Goal: Information Seeking & Learning: Learn about a topic

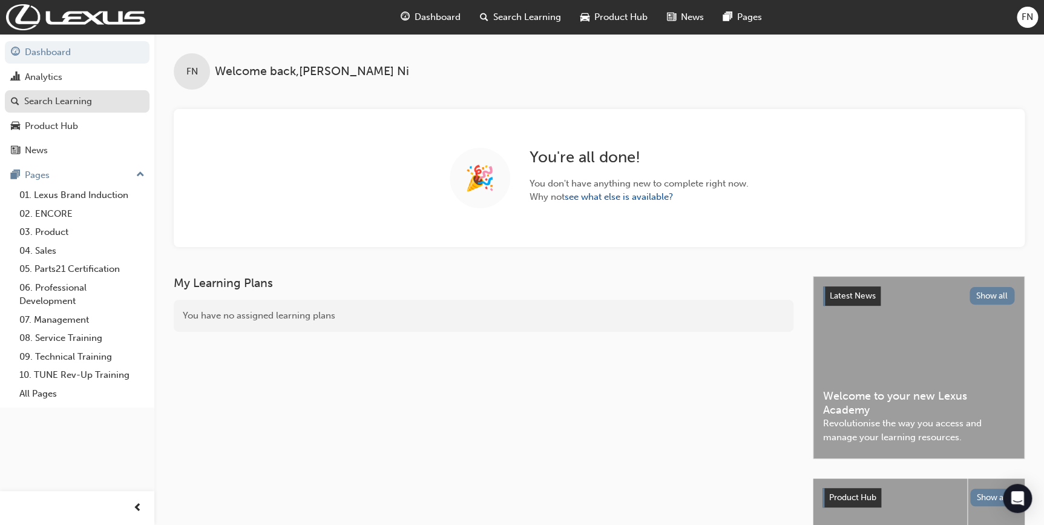
click at [76, 99] on div "Search Learning" at bounding box center [58, 101] width 68 height 14
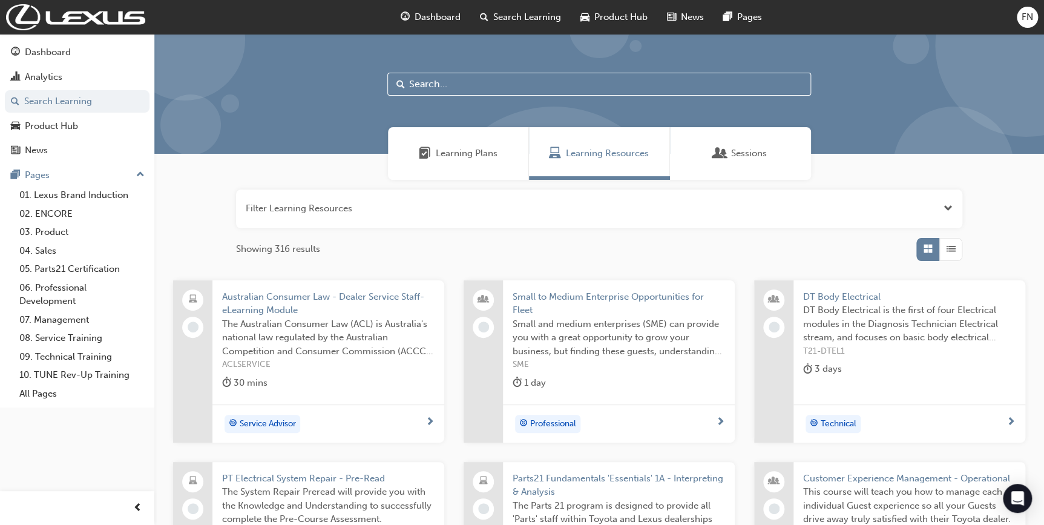
click at [438, 90] on input "text" at bounding box center [599, 84] width 424 height 23
paste input "SPK6101"
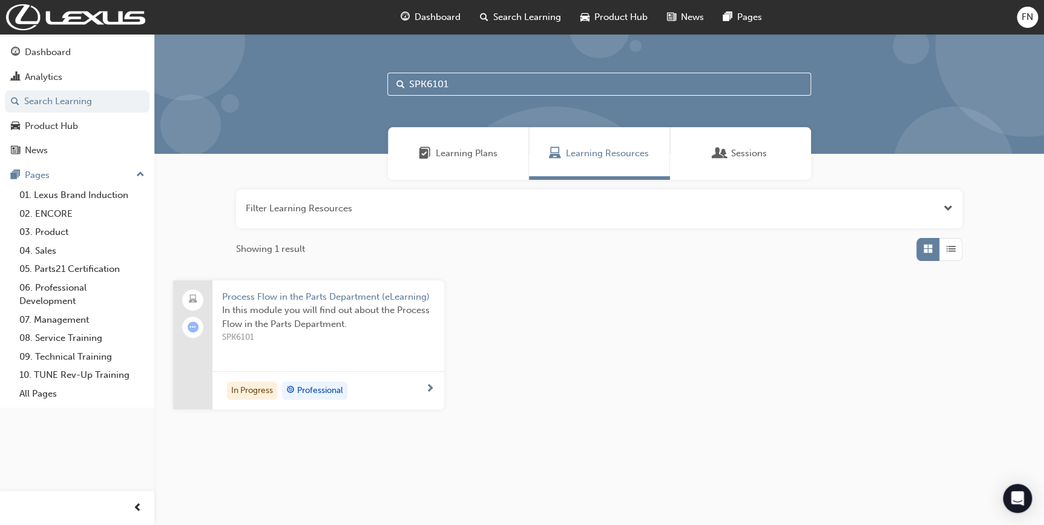
type input "SPK6101"
click at [331, 310] on span "In this module you will find out about the Process Flow in the Parts Department." at bounding box center [328, 316] width 213 height 27
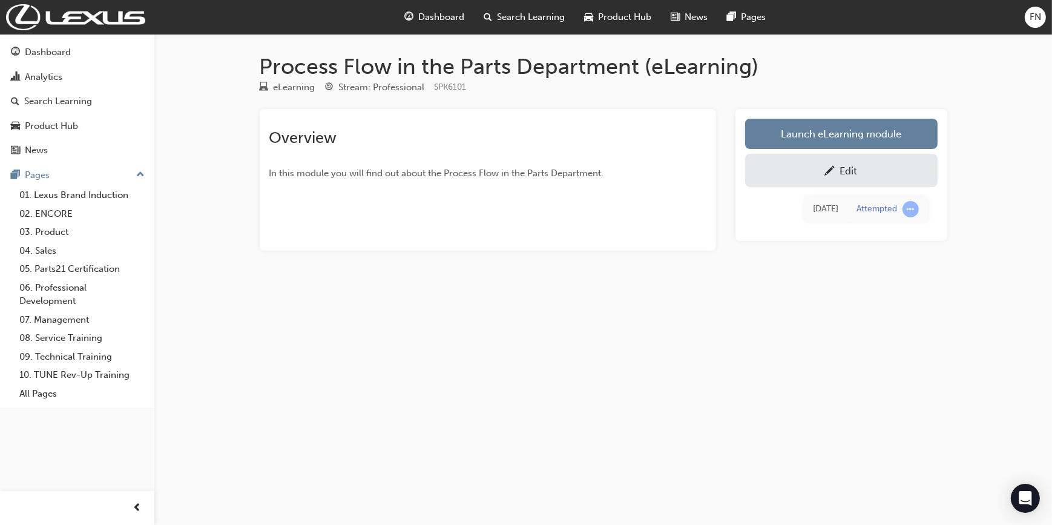
click at [530, 15] on span "Search Learning" at bounding box center [531, 17] width 68 height 14
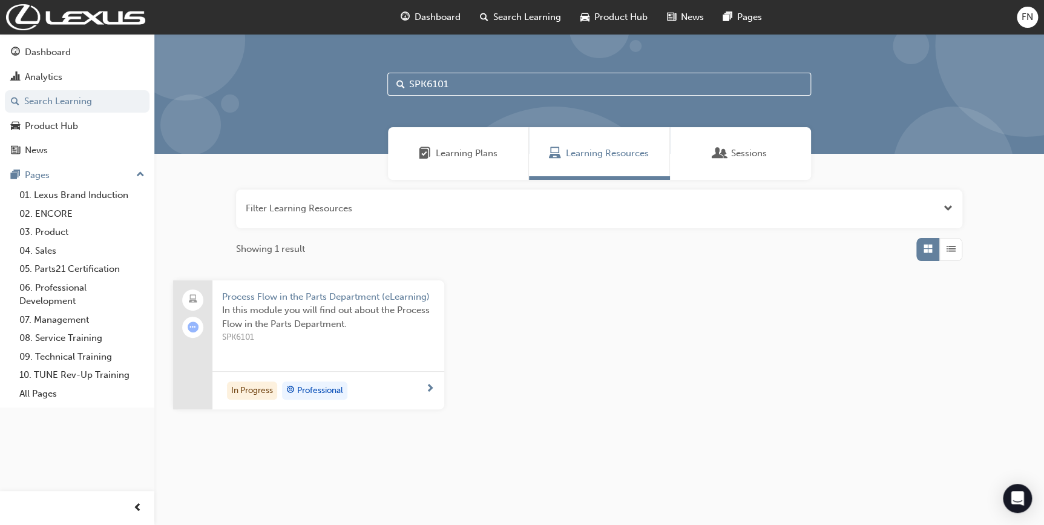
click at [455, 79] on input "SPK6101" at bounding box center [599, 84] width 424 height 23
click at [435, 83] on input "SPK6101" at bounding box center [599, 84] width 424 height 23
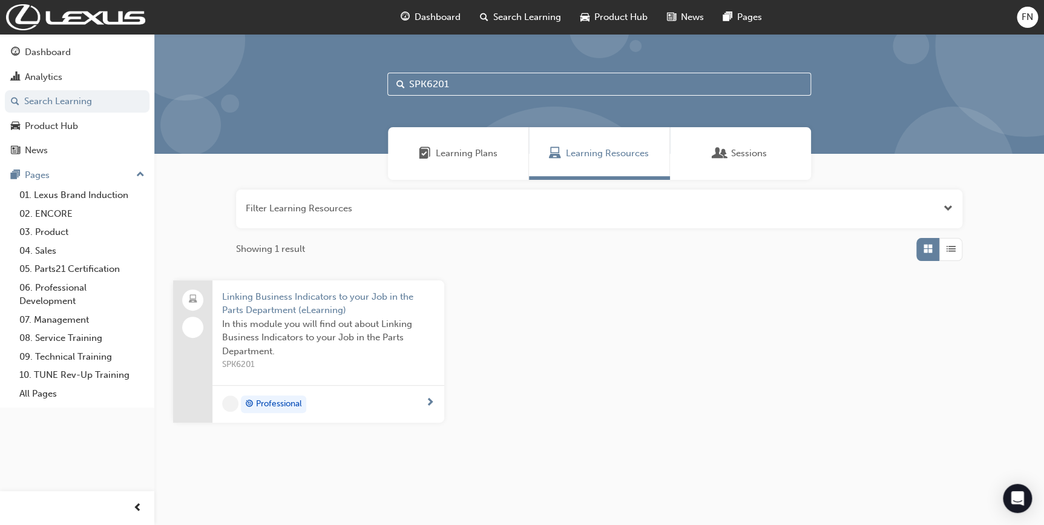
type input "SPK6201"
click at [327, 318] on span "In this module you will find out about Linking Business Indicators to your Job …" at bounding box center [328, 337] width 213 height 41
click at [435, 79] on input "SPK6201" at bounding box center [599, 84] width 424 height 23
type input "SPK6301"
click at [314, 305] on span "The Parts and Accessories department sells Toyota Genuine Parts and Accessories…" at bounding box center [328, 323] width 213 height 41
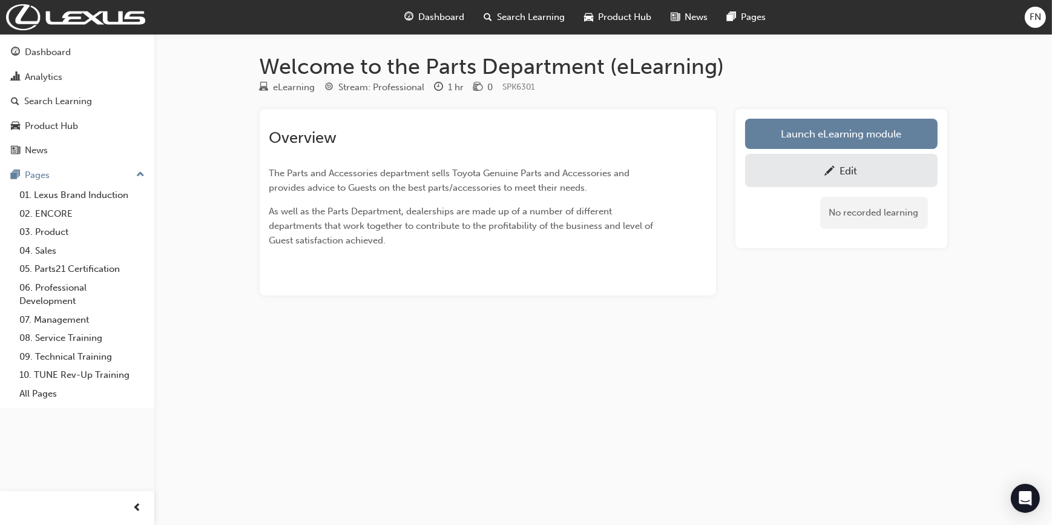
click at [516, 16] on span "Search Learning" at bounding box center [531, 17] width 68 height 14
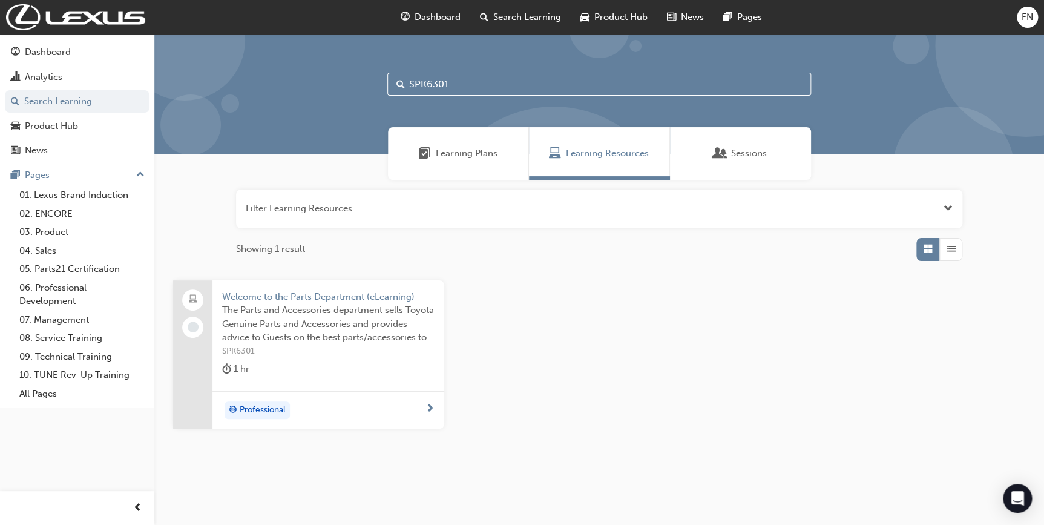
click at [438, 84] on input "SPK6301" at bounding box center [599, 84] width 424 height 23
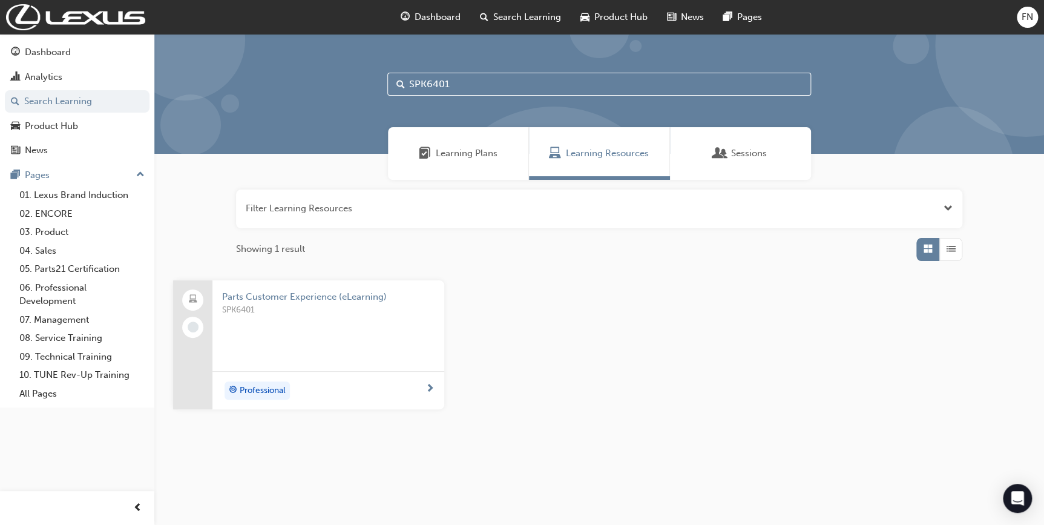
type input "SPK6401"
click at [326, 316] on span "SPK6401" at bounding box center [328, 310] width 213 height 14
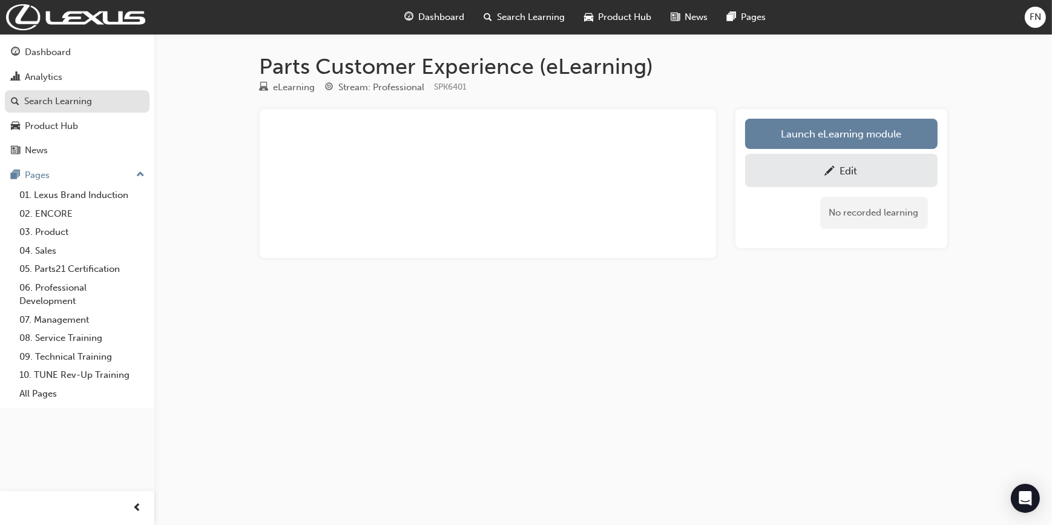
click at [64, 103] on div "Search Learning" at bounding box center [58, 101] width 68 height 14
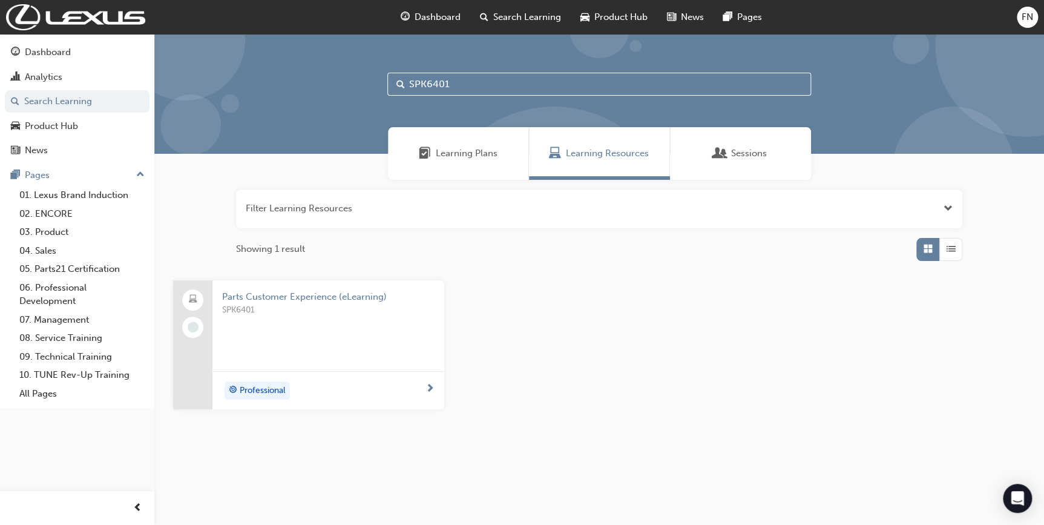
click at [438, 83] on input "SPK6401" at bounding box center [599, 84] width 424 height 23
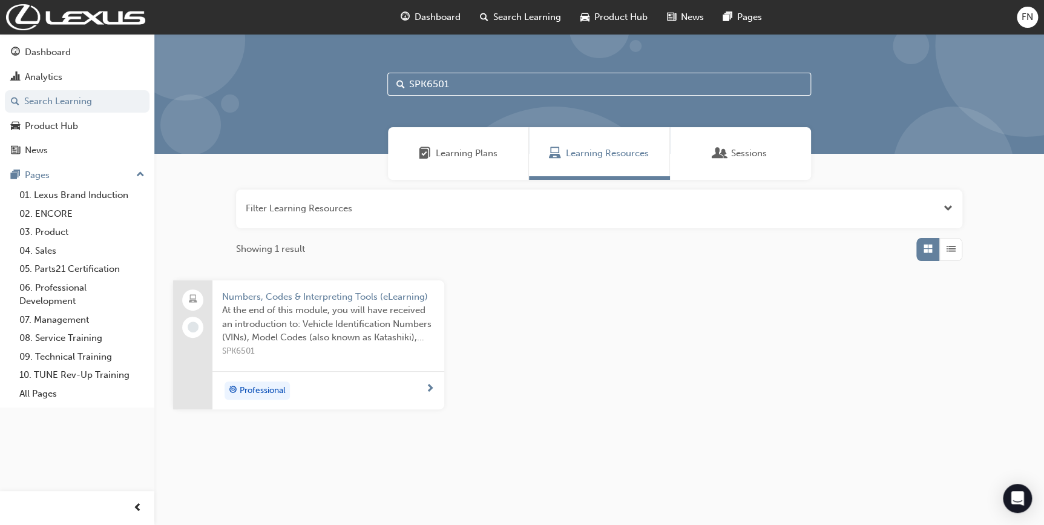
type input "SPK6501"
click at [321, 312] on span "At the end of this module, you will have received an introduction to: Vehicle I…" at bounding box center [328, 323] width 213 height 41
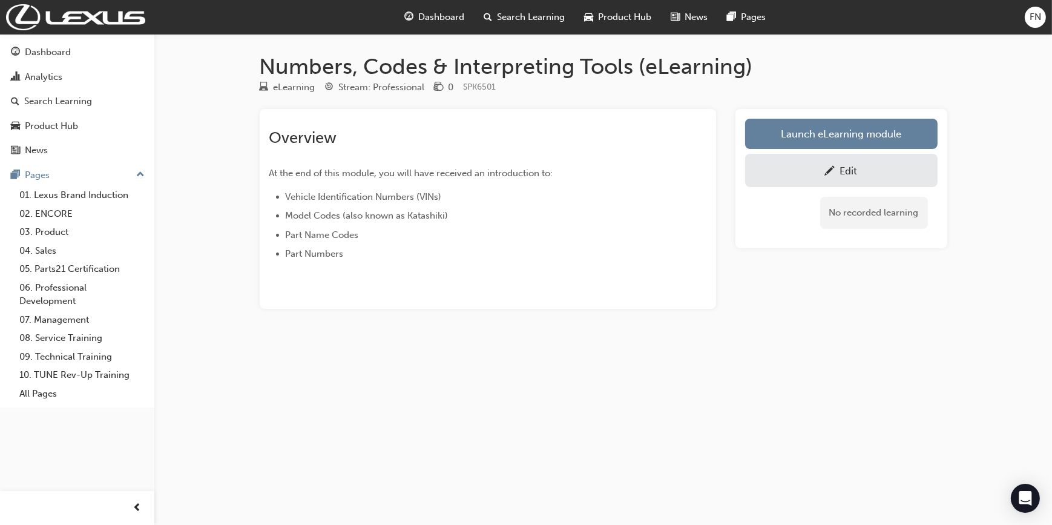
click at [349, 1] on div "Dashboard Search Learning Product Hub News Pages FN" at bounding box center [526, 17] width 1052 height 35
